Goal: Task Accomplishment & Management: Use online tool/utility

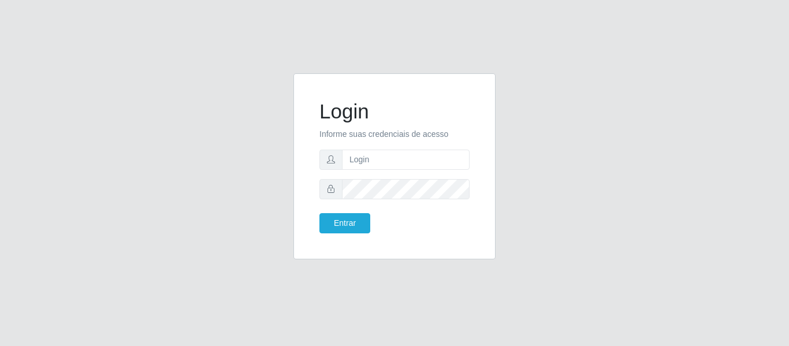
click at [373, 172] on form "Login Informe suas credenciais de acesso Entrar" at bounding box center [394, 166] width 150 height 134
click at [378, 160] on input "text" at bounding box center [406, 160] width 128 height 20
type input "[EMAIL_ADDRESS][DOMAIN_NAME]"
click at [319, 213] on button "Entrar" at bounding box center [344, 223] width 51 height 20
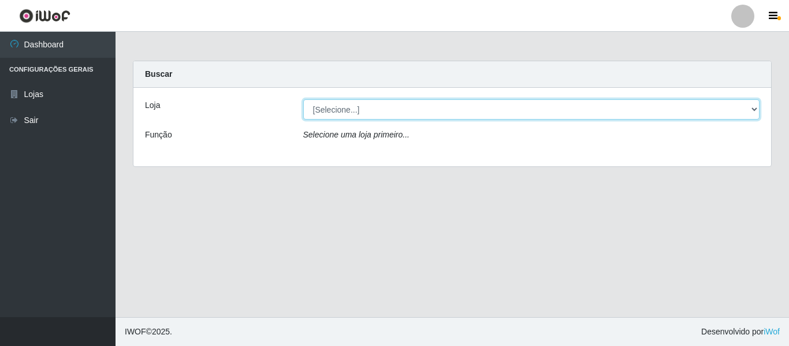
click at [340, 110] on select "[Selecione...] BomQueSó Agreste - Loja 2" at bounding box center [531, 109] width 457 height 20
select select "214"
click at [303, 99] on select "[Selecione...] BomQueSó Agreste - Loja 2" at bounding box center [531, 109] width 457 height 20
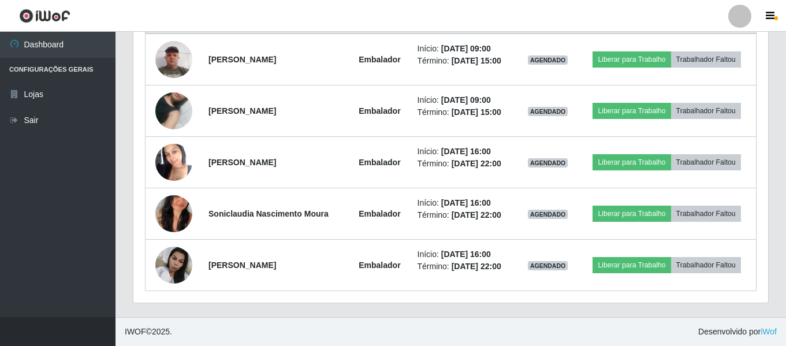
scroll to position [415, 0]
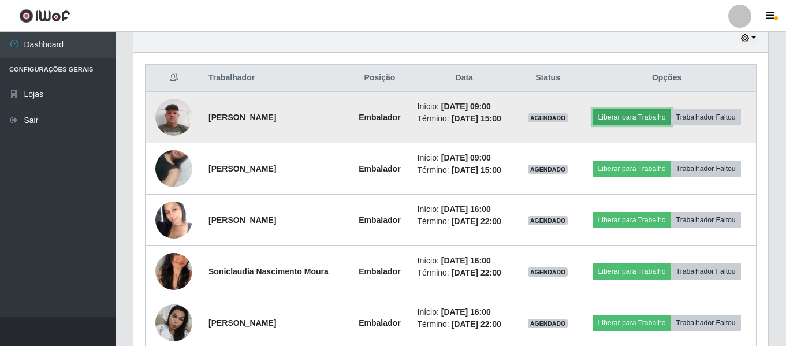
click at [618, 121] on button "Liberar para Trabalho" at bounding box center [632, 117] width 78 height 16
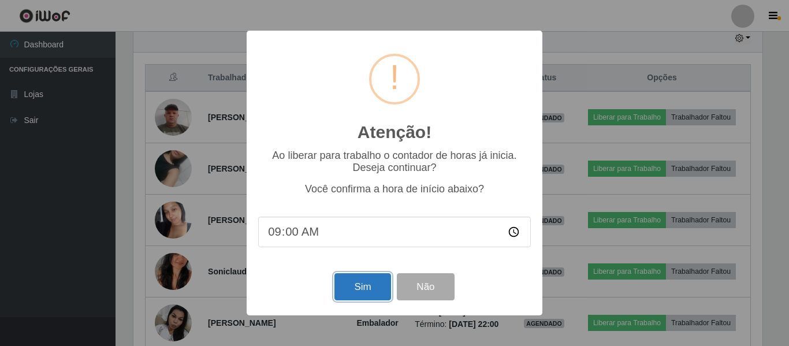
click at [357, 293] on button "Sim" at bounding box center [362, 286] width 56 height 27
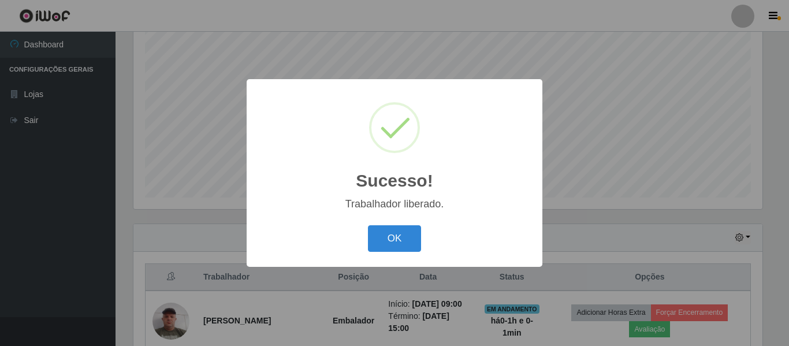
click at [377, 225] on div "OK Cancel" at bounding box center [394, 238] width 273 height 33
click at [378, 233] on button "OK" at bounding box center [395, 238] width 54 height 27
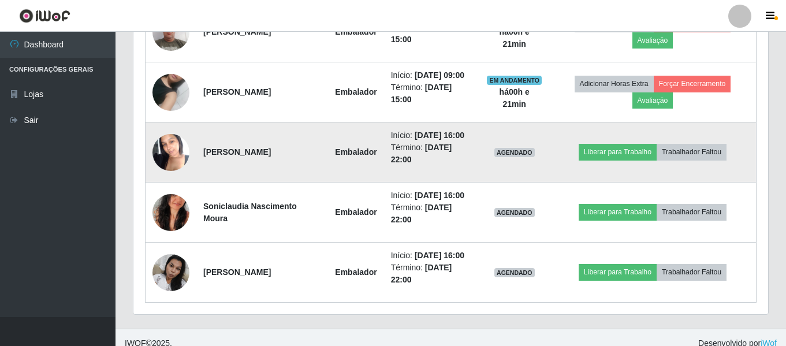
scroll to position [516, 0]
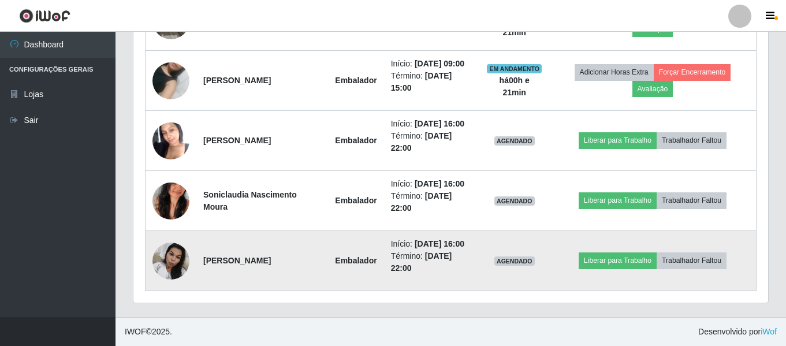
click at [184, 261] on img at bounding box center [171, 260] width 37 height 49
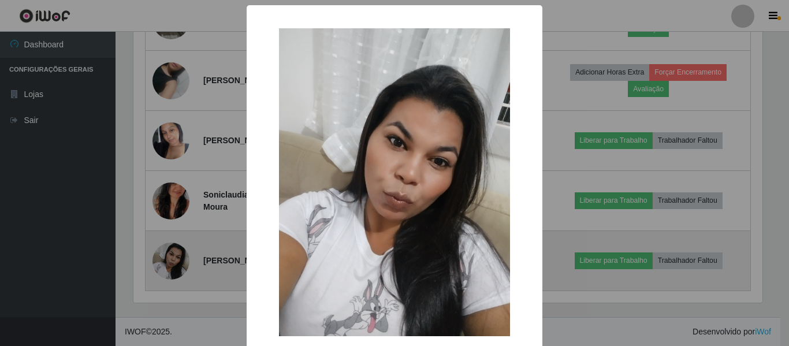
click at [184, 261] on div "× OK Cancel" at bounding box center [394, 173] width 789 height 346
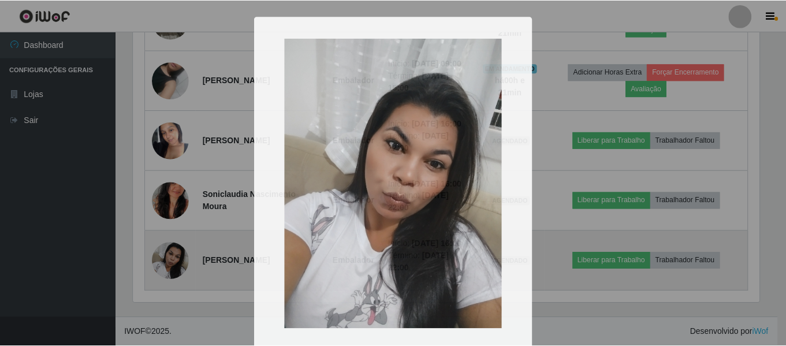
scroll to position [240, 635]
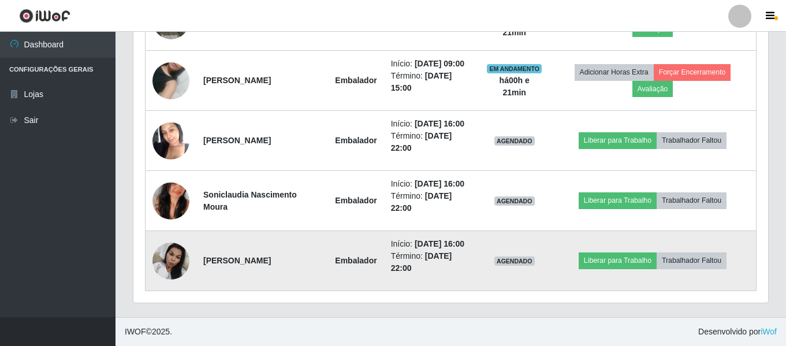
click at [187, 236] on td at bounding box center [171, 261] width 51 height 60
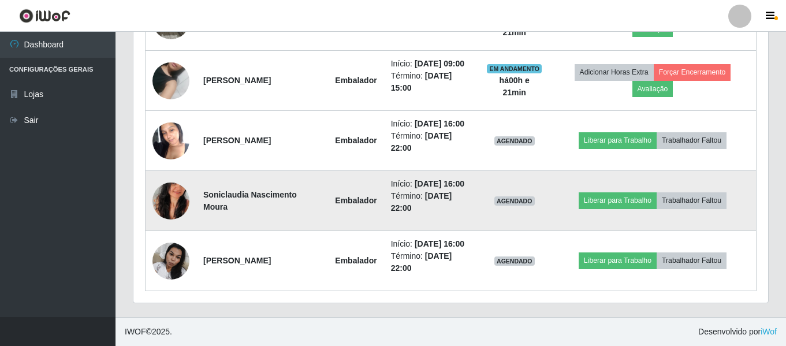
click at [183, 215] on td at bounding box center [171, 201] width 51 height 60
click at [183, 205] on img at bounding box center [171, 201] width 37 height 66
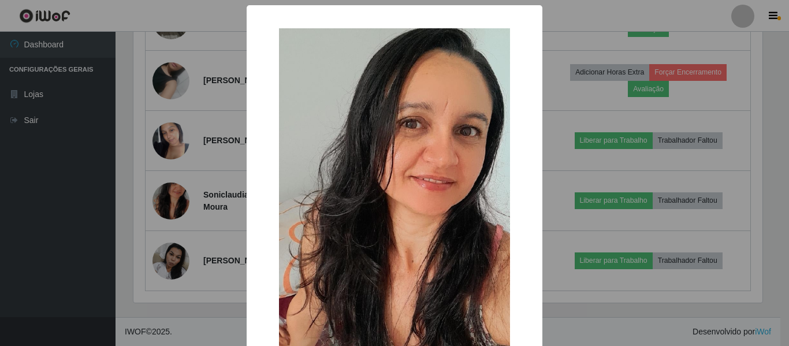
click at [183, 205] on div "× OK Cancel" at bounding box center [394, 173] width 789 height 346
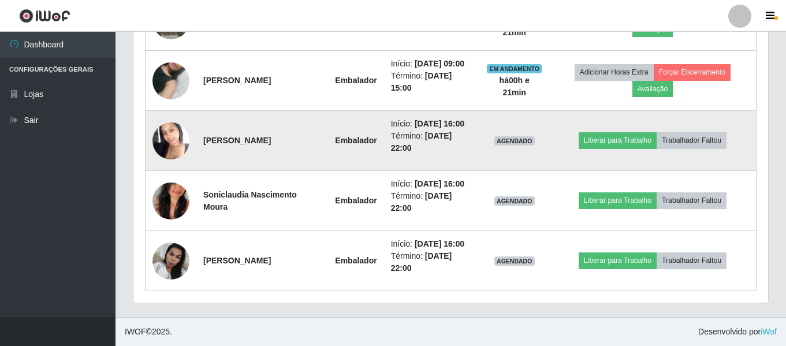
scroll to position [240, 635]
click at [183, 145] on img at bounding box center [171, 140] width 37 height 49
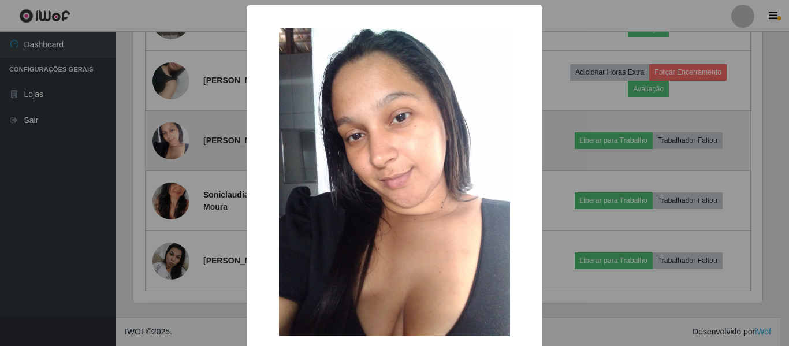
click at [183, 145] on div "× OK Cancel" at bounding box center [394, 173] width 789 height 346
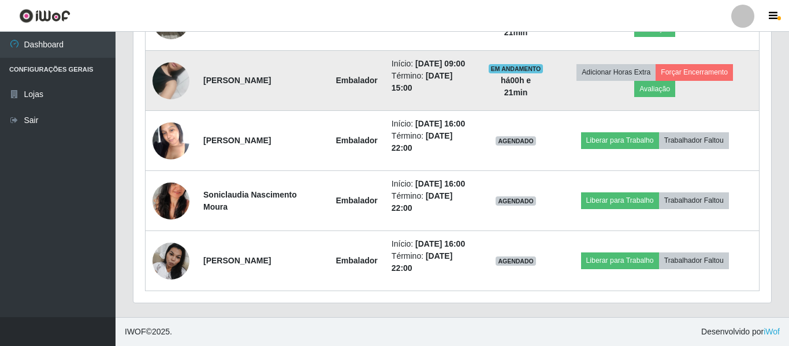
scroll to position [240, 635]
click at [177, 105] on td at bounding box center [171, 81] width 51 height 60
click at [175, 93] on img at bounding box center [171, 81] width 37 height 66
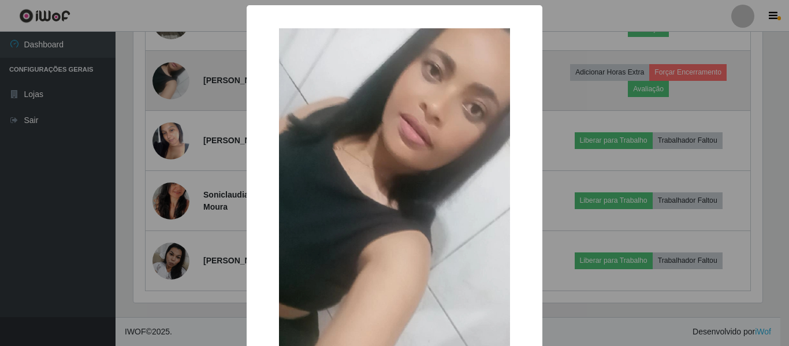
click at [175, 93] on div "× OK Cancel" at bounding box center [394, 173] width 789 height 346
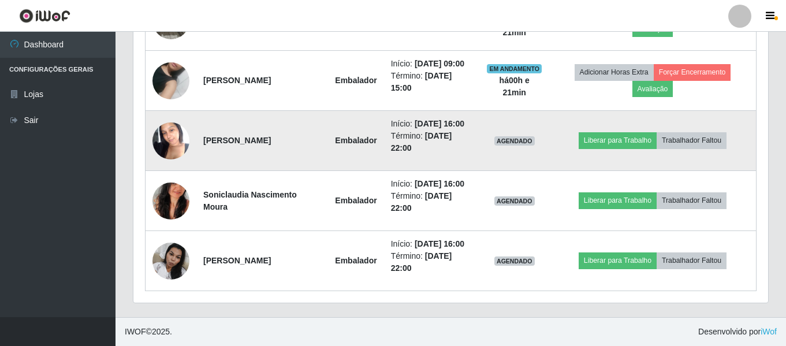
scroll to position [458, 0]
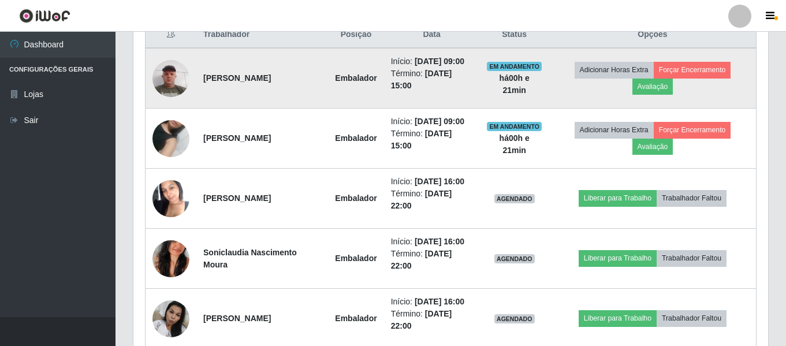
click at [182, 82] on img at bounding box center [171, 78] width 37 height 49
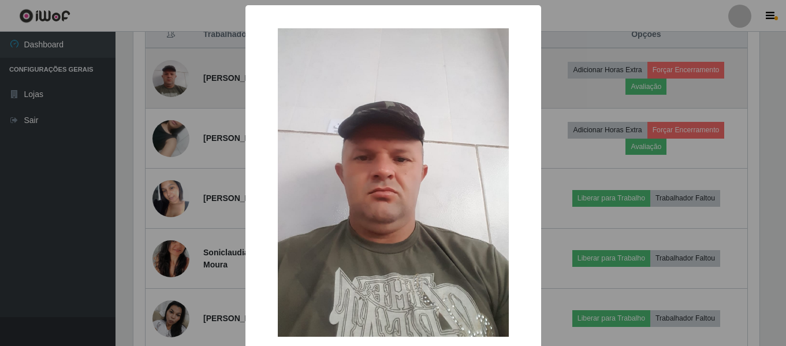
scroll to position [240, 629]
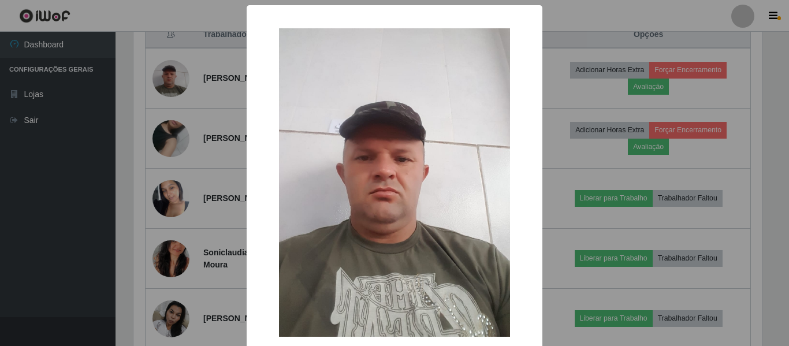
click at [212, 82] on div "× OK Cancel" at bounding box center [394, 173] width 789 height 346
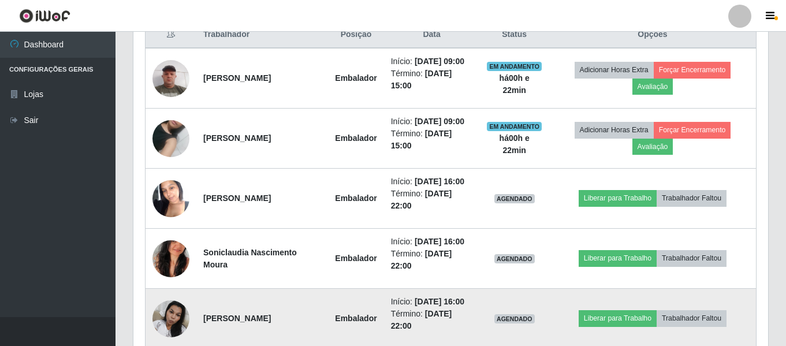
scroll to position [516, 0]
